Goal: Communication & Community: Answer question/provide support

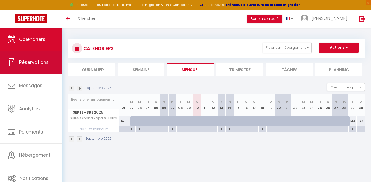
click at [42, 66] on link "Réservations" at bounding box center [31, 62] width 62 height 23
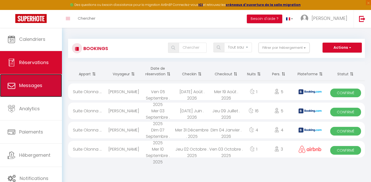
click at [35, 80] on link "Messages" at bounding box center [31, 85] width 62 height 23
select select "message"
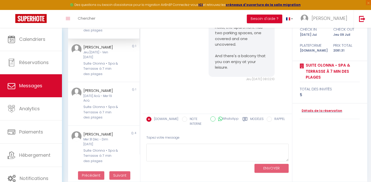
scroll to position [58, 0]
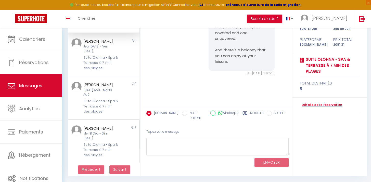
click at [95, 136] on div "Mer 31 Déc - Dim [DATE]" at bounding box center [100, 136] width 35 height 10
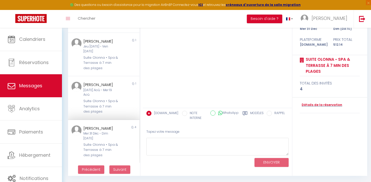
click at [115, 137] on div "Mer 31 Déc - Dim [DATE]" at bounding box center [100, 136] width 35 height 10
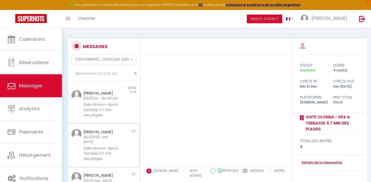
click at [107, 141] on div "Jeu [DATE] - Ven [DATE]" at bounding box center [100, 140] width 35 height 10
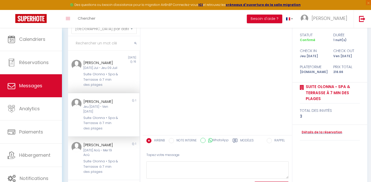
scroll to position [49, 0]
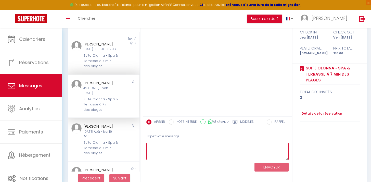
click at [161, 149] on textarea at bounding box center [217, 152] width 142 height 18
paste textarea "[PERSON_NAME], [PERSON_NAME] de voir votre réservation et je voulais vous remer…"
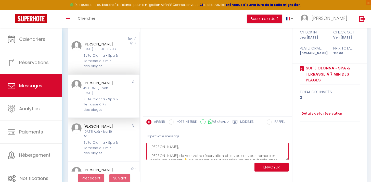
scroll to position [61, 0]
type textarea "[PERSON_NAME], [PERSON_NAME] de voir votre réservation et je voulais vous remer…"
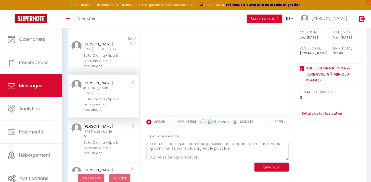
click at [266, 166] on button "ENVOYER" at bounding box center [271, 167] width 34 height 9
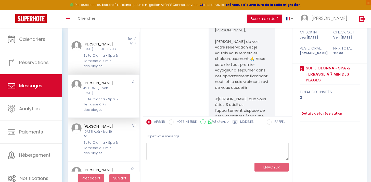
scroll to position [138, 0]
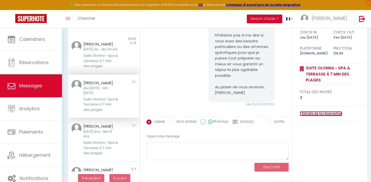
click at [315, 114] on link "Détails de la réservation" at bounding box center [321, 113] width 42 height 5
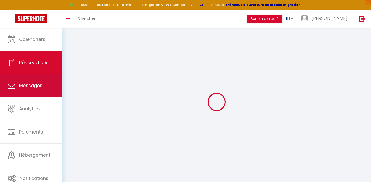
select select
checkbox input "false"
select select
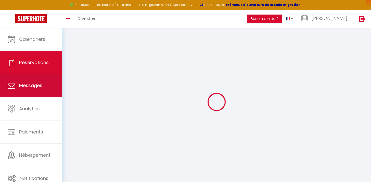
select select
checkbox input "false"
select select
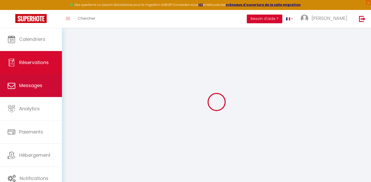
select select
checkbox input "false"
select select
type input "35"
type input "7.66"
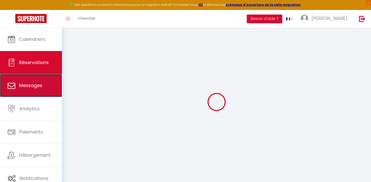
select select
checkbox input "false"
select select
checkbox input "false"
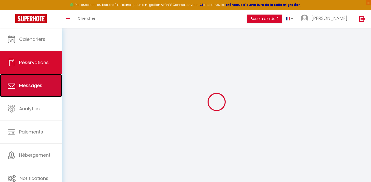
click at [31, 84] on span "Messages" at bounding box center [30, 85] width 23 height 6
select select "message"
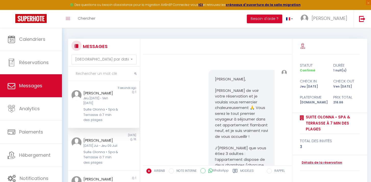
scroll to position [138, 0]
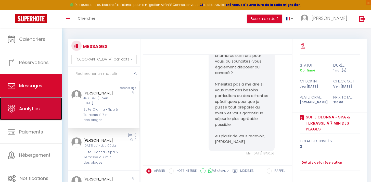
click at [39, 105] on link "Analytics" at bounding box center [31, 108] width 62 height 23
select select "2025"
select select "9"
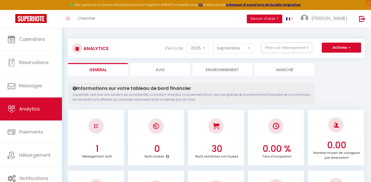
click at [214, 67] on li "Environnement" at bounding box center [222, 69] width 60 height 12
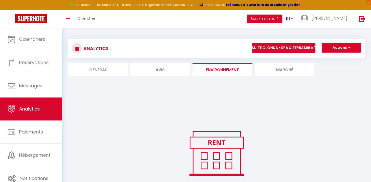
click at [270, 72] on li "Marché" at bounding box center [285, 69] width 60 height 12
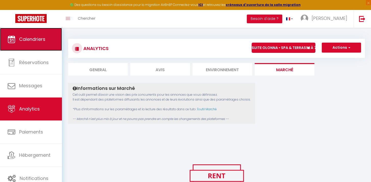
click at [34, 43] on link "Calendriers" at bounding box center [31, 39] width 62 height 23
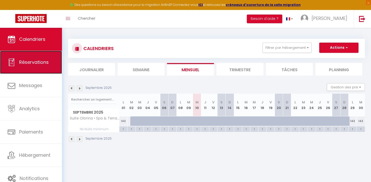
click at [40, 69] on link "Réservations" at bounding box center [31, 62] width 62 height 23
select select "not_cancelled"
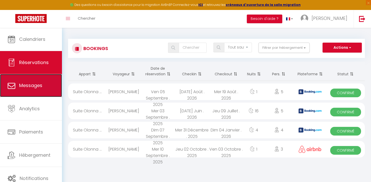
click at [37, 92] on link "Messages" at bounding box center [31, 85] width 62 height 23
select select "message"
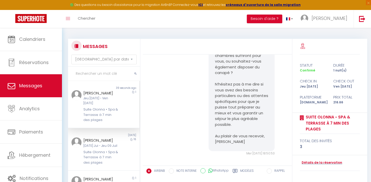
scroll to position [138, 0]
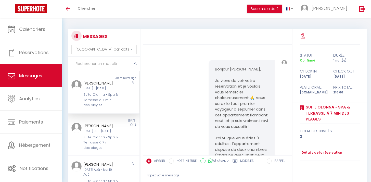
select select "message"
